Goal: Check status

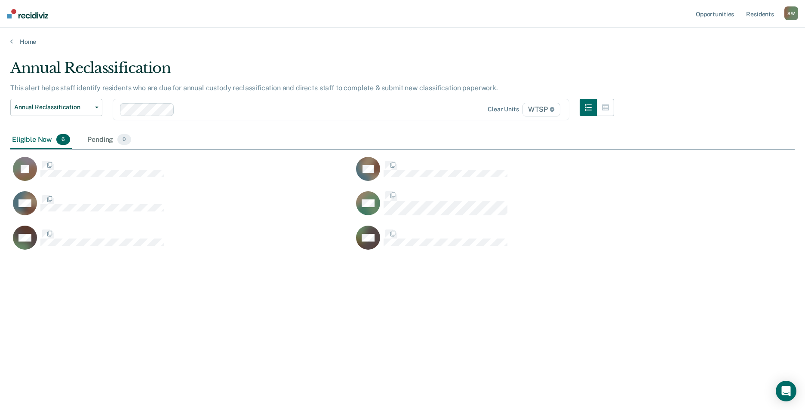
scroll to position [280, 778]
